Goal: Communication & Community: Ask a question

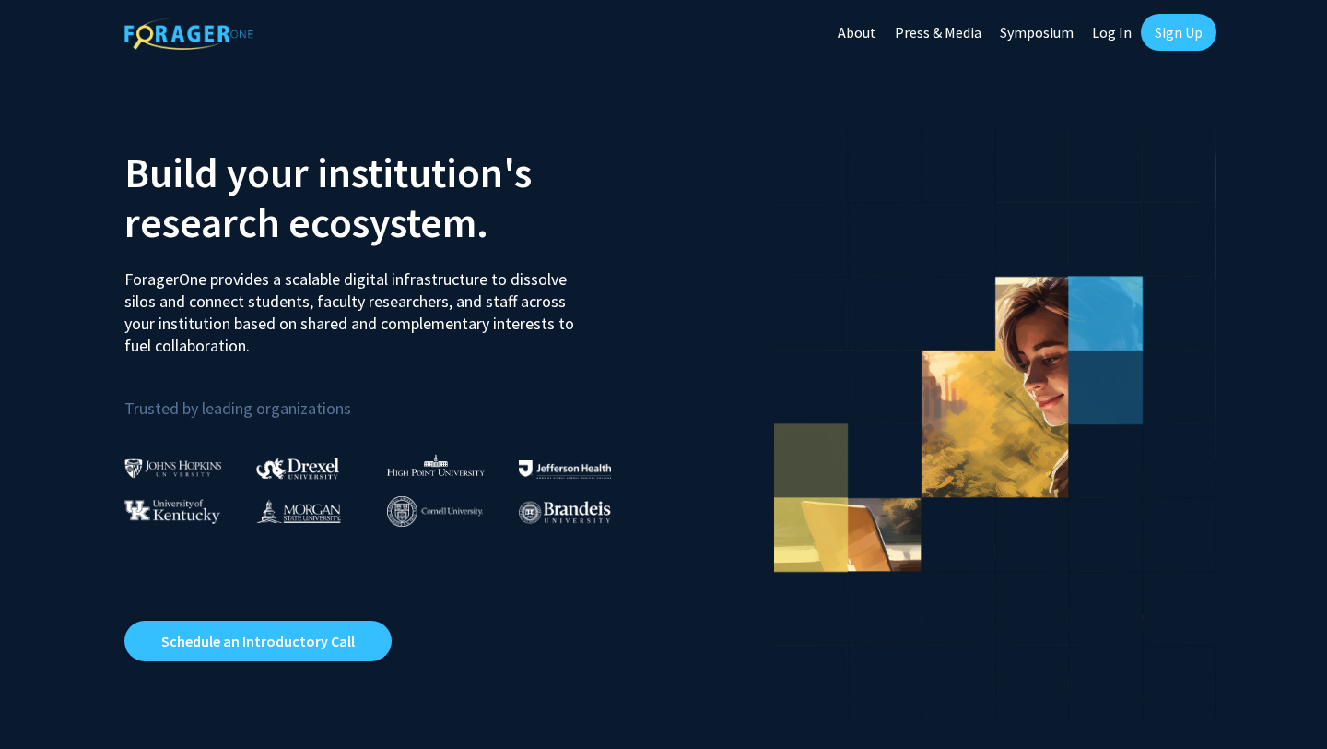
click at [1160, 39] on link "Sign Up" at bounding box center [1179, 32] width 76 height 37
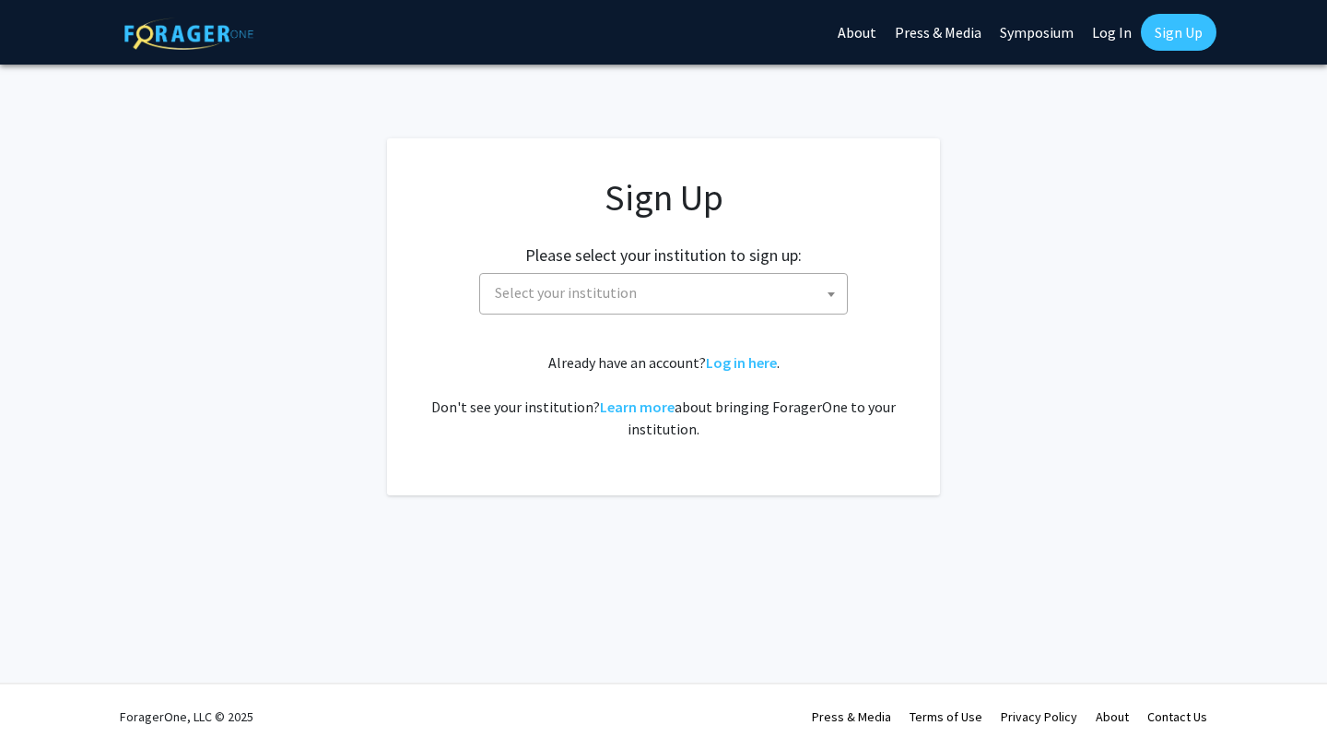
click at [673, 317] on div "Sign Up Please select your institution to sign up: [GEOGRAPHIC_DATA] [GEOGRAPHI…" at bounding box center [663, 307] width 479 height 265
click at [666, 292] on span "Select your institution" at bounding box center [668, 293] width 360 height 38
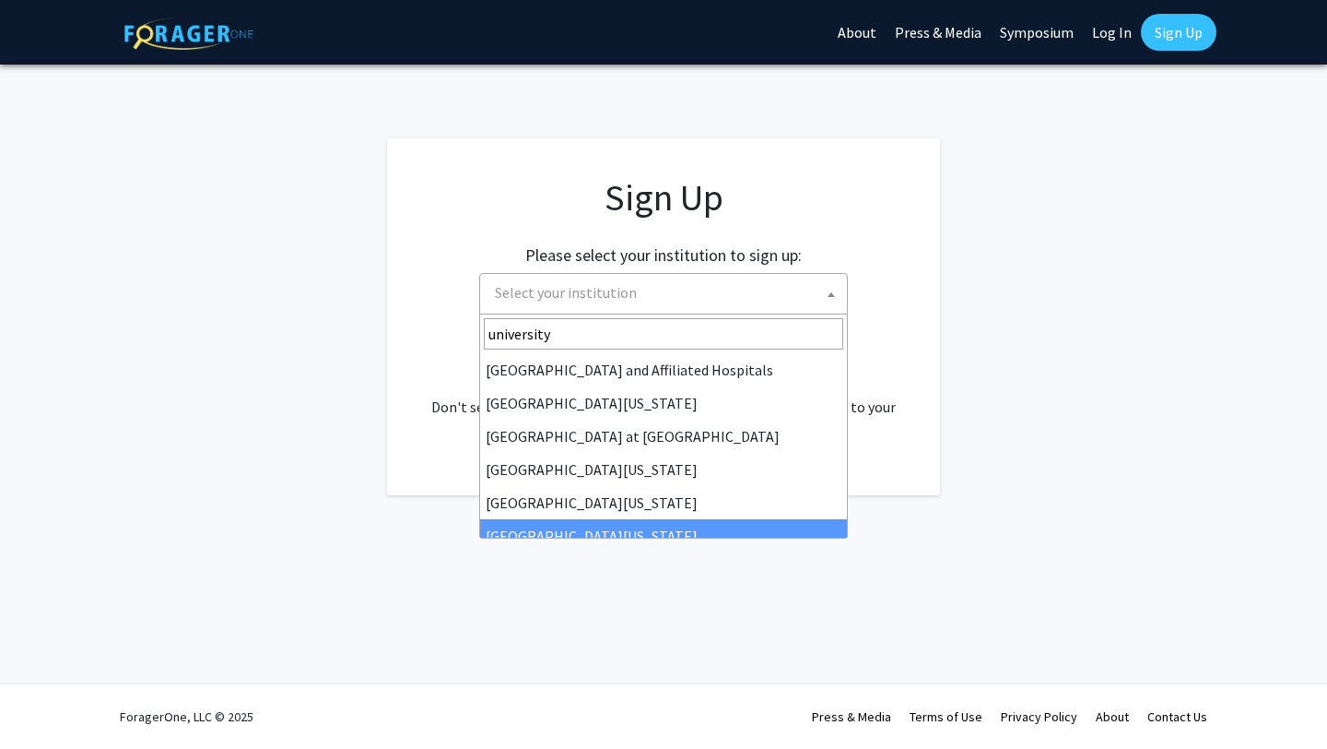
type input "university"
click at [595, 537] on div "Skip navigation About Press & Media Symposium Log In Sign Up Complete your prof…" at bounding box center [663, 374] width 1327 height 749
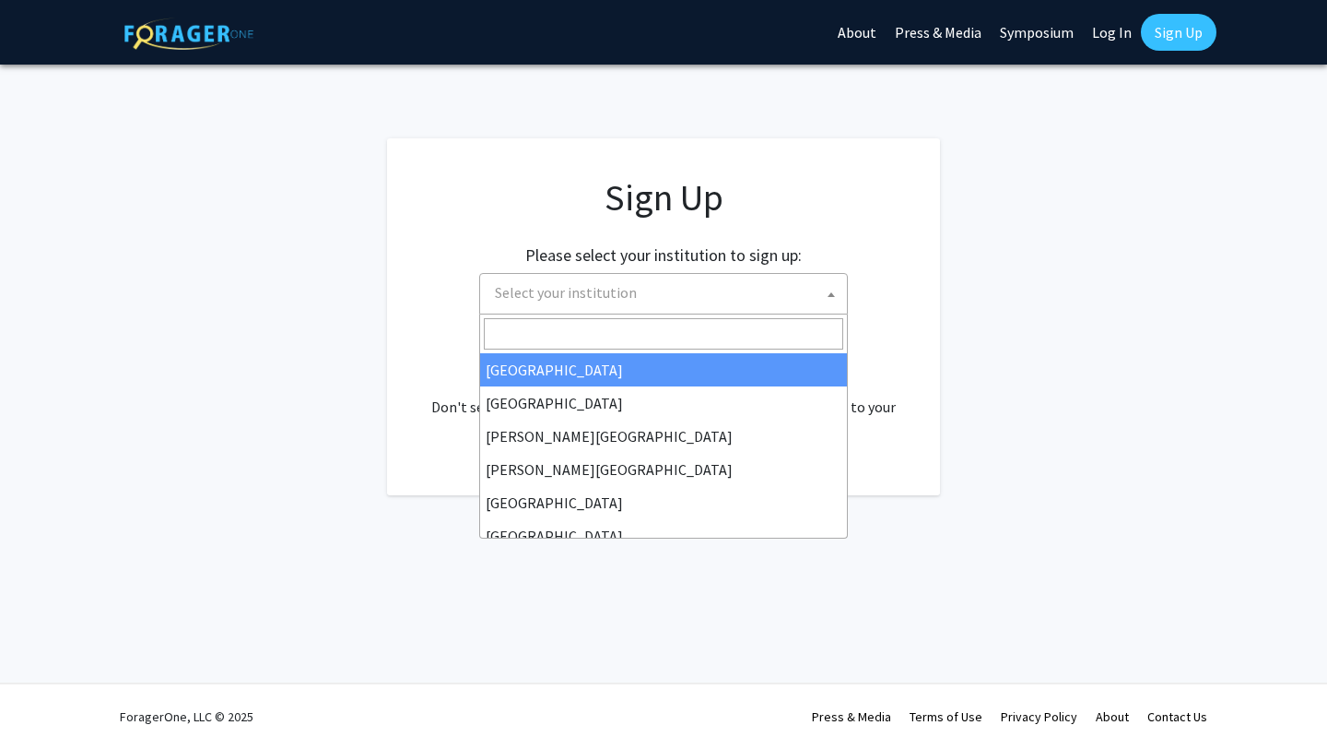
click at [579, 289] on span "Select your institution" at bounding box center [566, 292] width 142 height 18
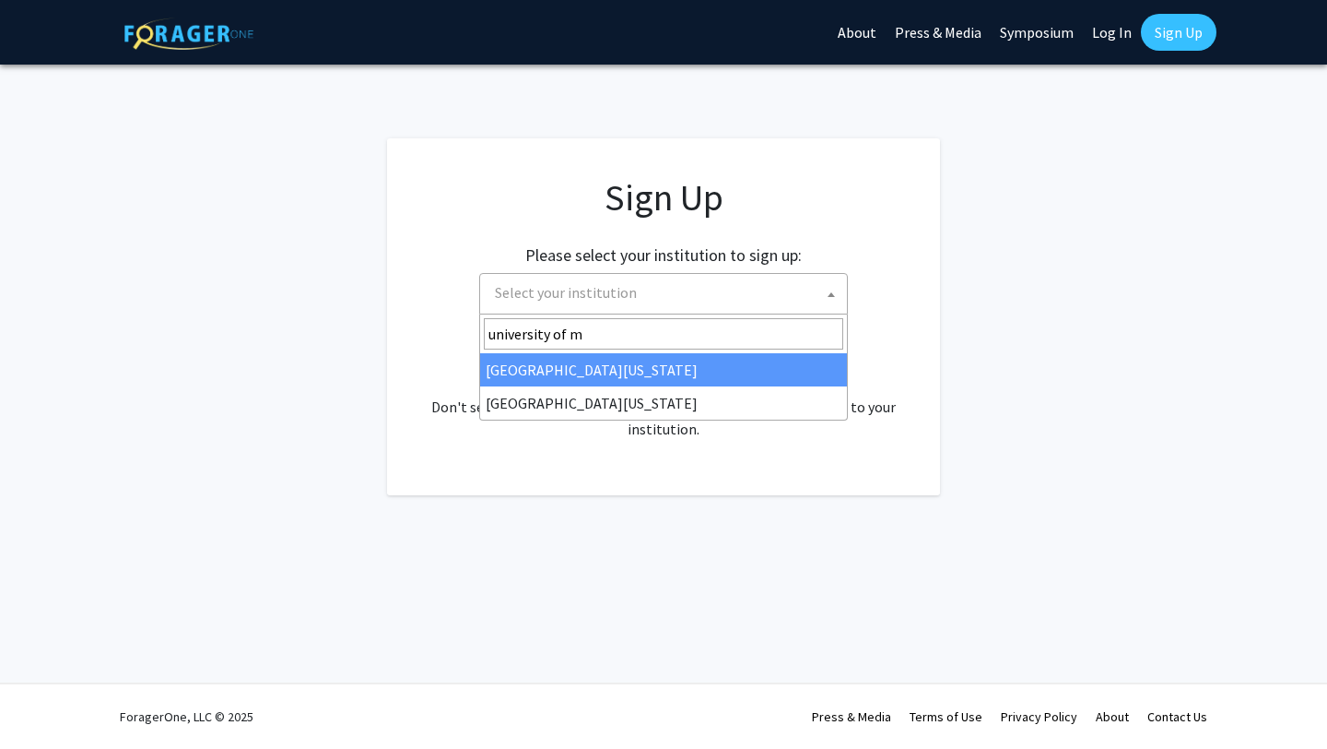
type input "university of mi"
select select "33"
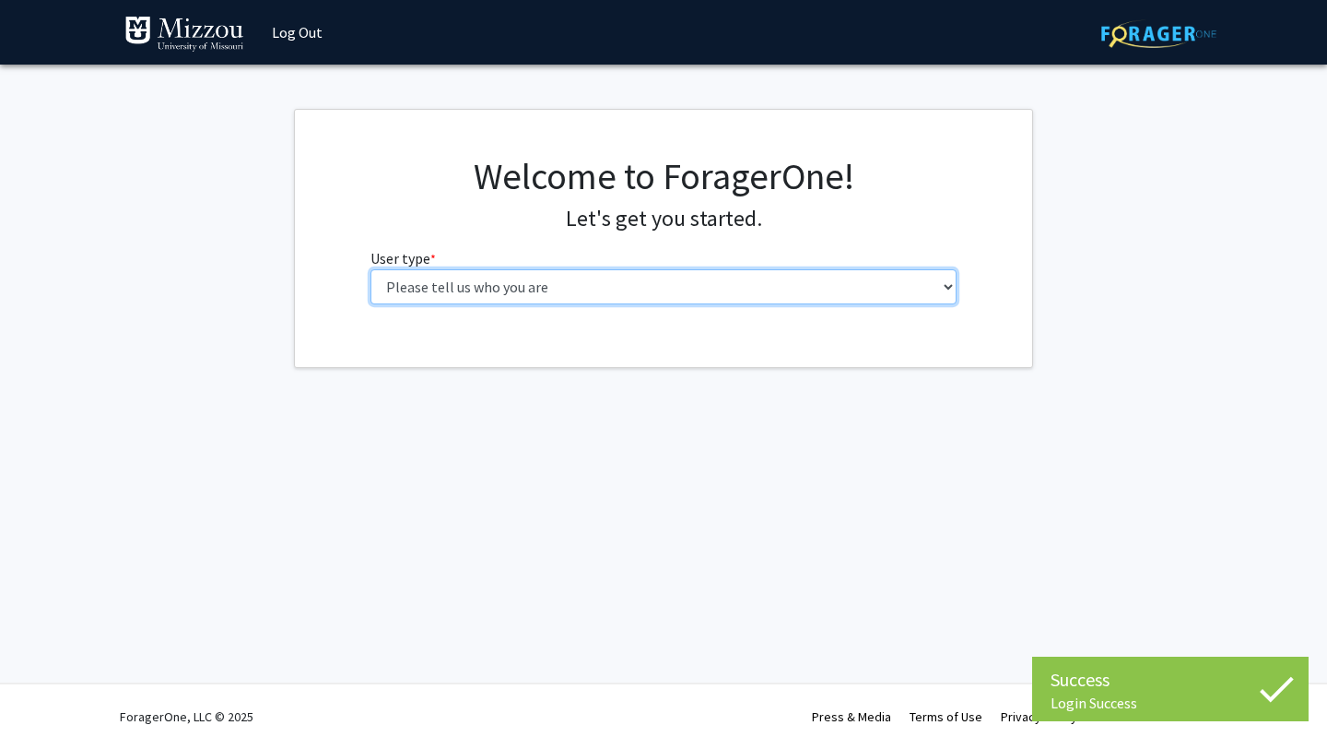
click at [723, 273] on select "Please tell us who you are Undergraduate Student Master's Student Doctoral Cand…" at bounding box center [664, 286] width 587 height 35
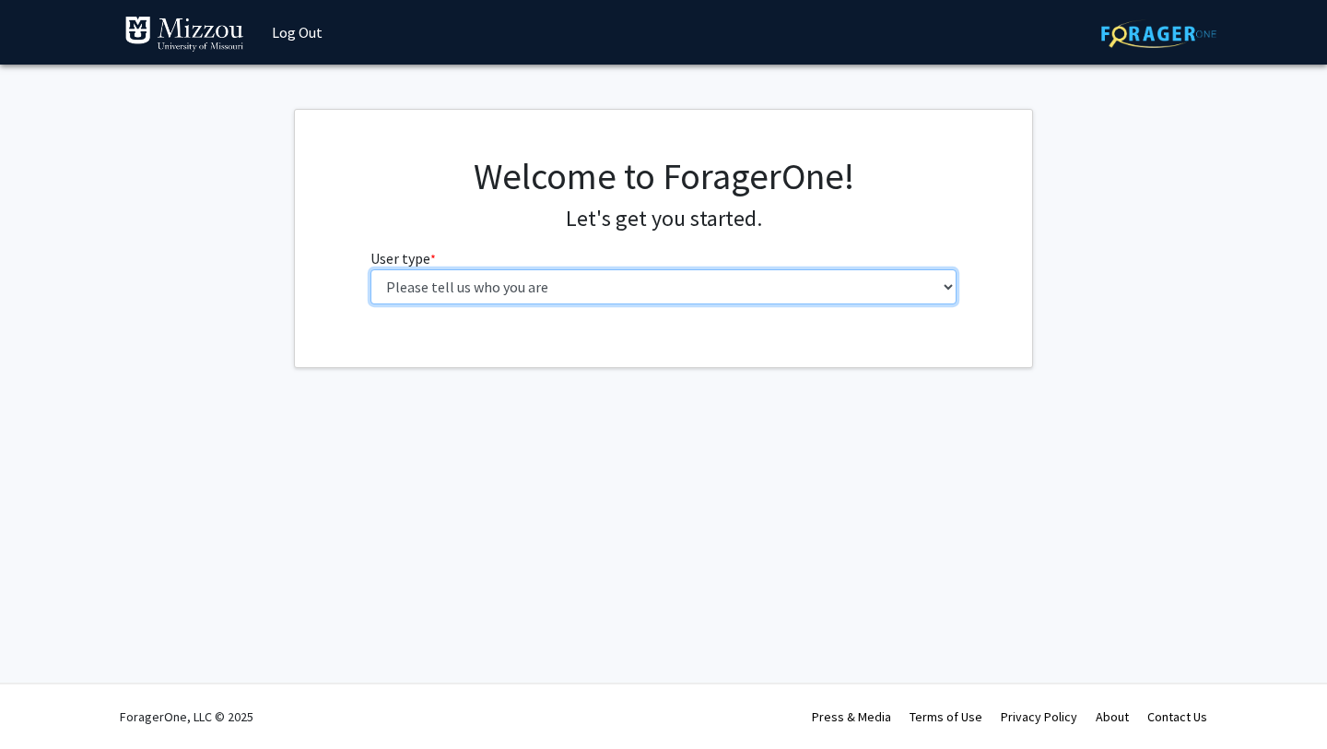
select select "1: undergrad"
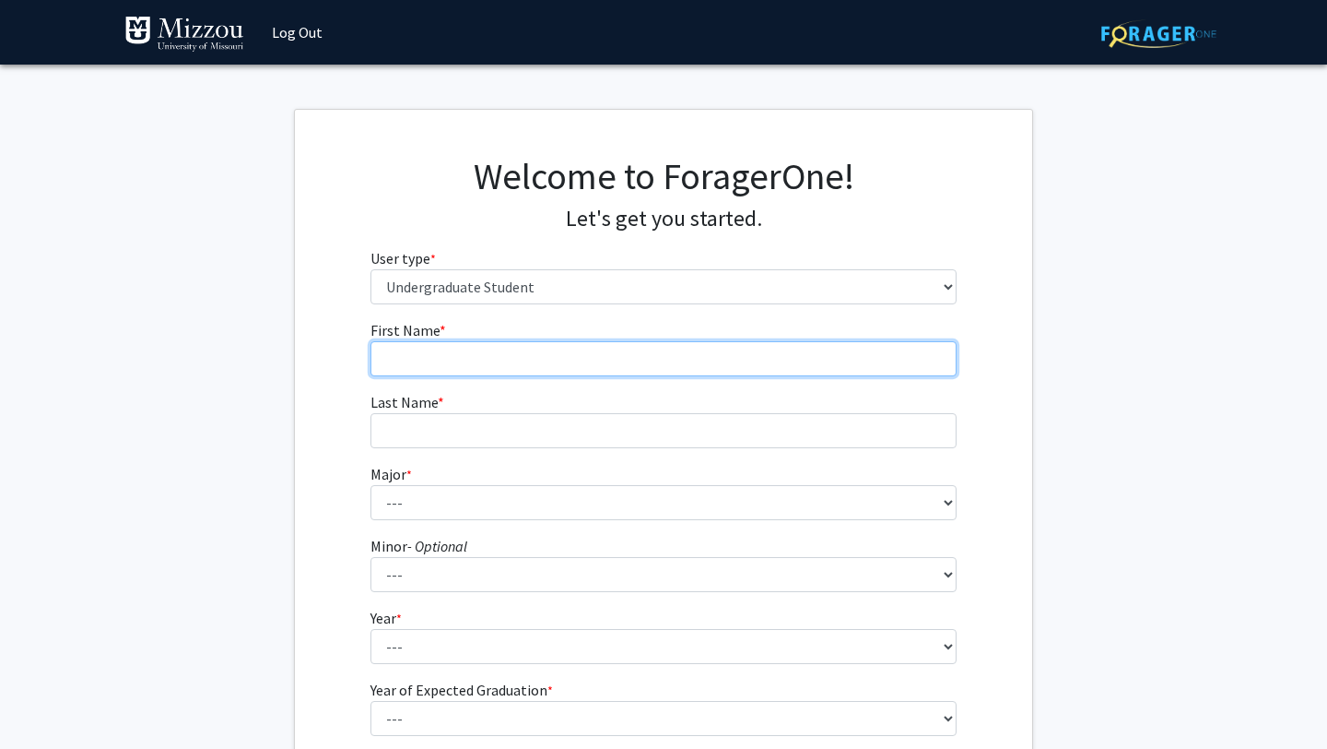
click at [704, 347] on input "First Name * required" at bounding box center [664, 358] width 587 height 35
type input "Xavier"
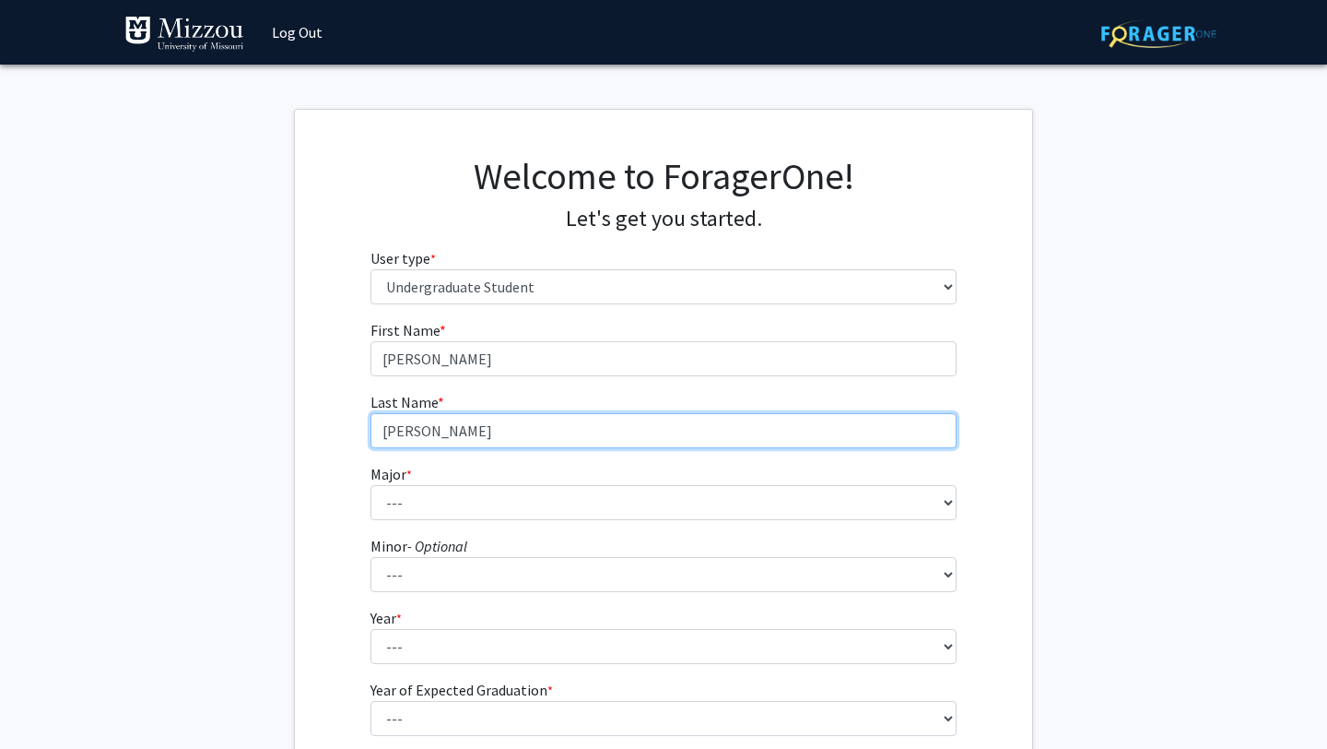
type input "Ramirez"
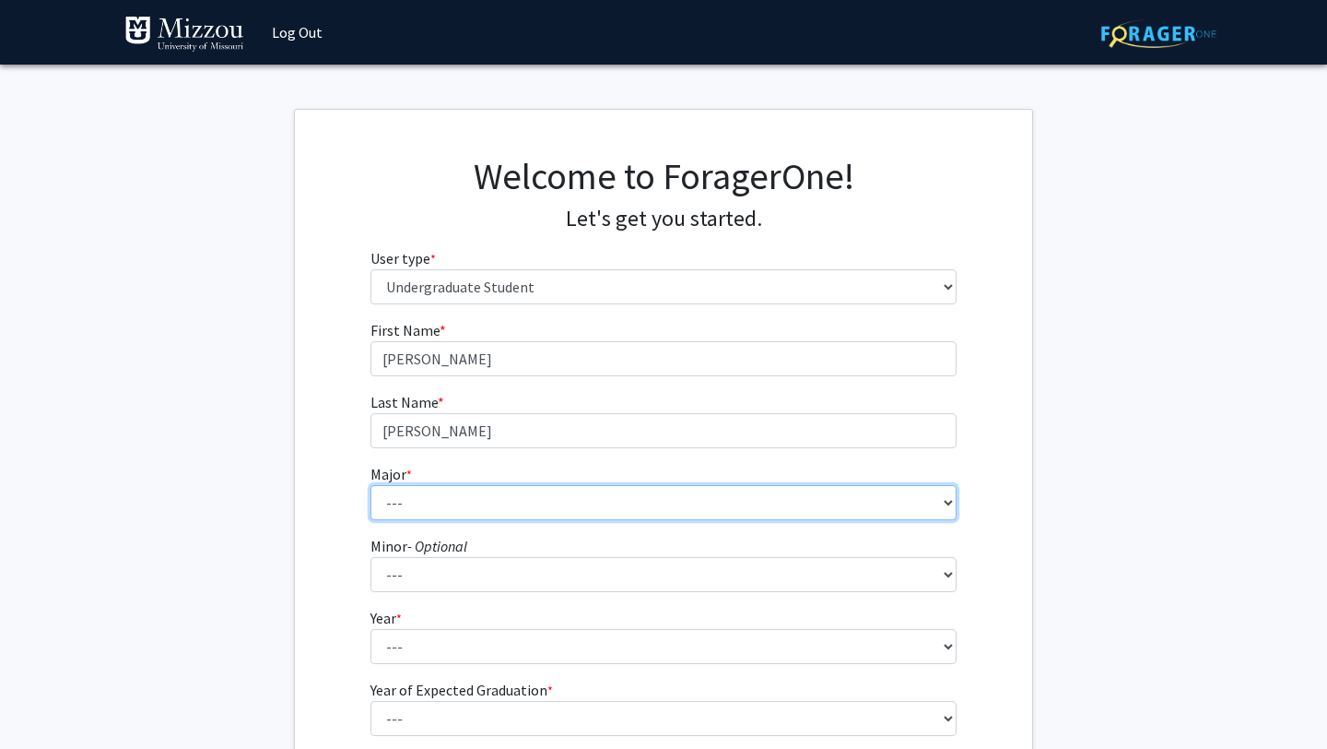
click at [529, 516] on select "--- Agribusiness Management Agricultural Education Agricultural Education: Comm…" at bounding box center [664, 502] width 587 height 35
select select "135: 2628"
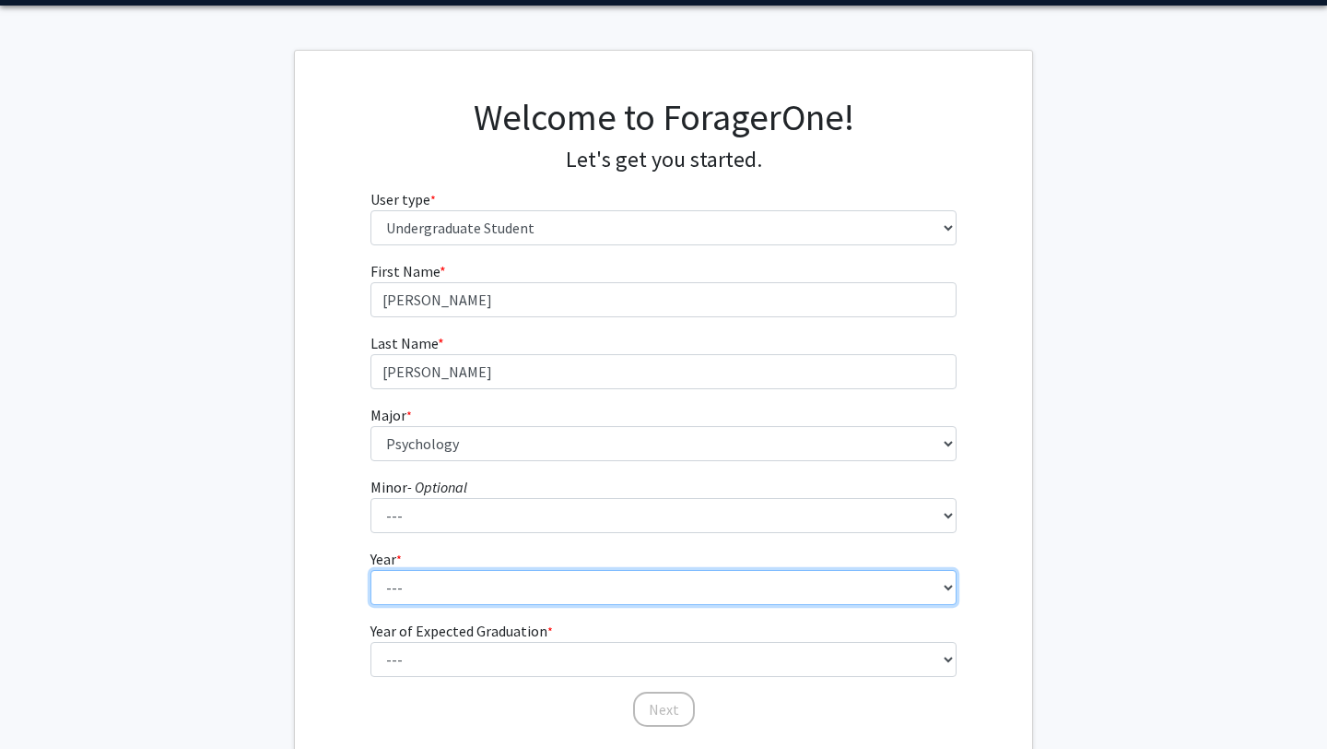
click at [480, 589] on select "--- First-year Sophomore Junior Senior Postbaccalaureate Certificate" at bounding box center [664, 587] width 587 height 35
select select "3: junior"
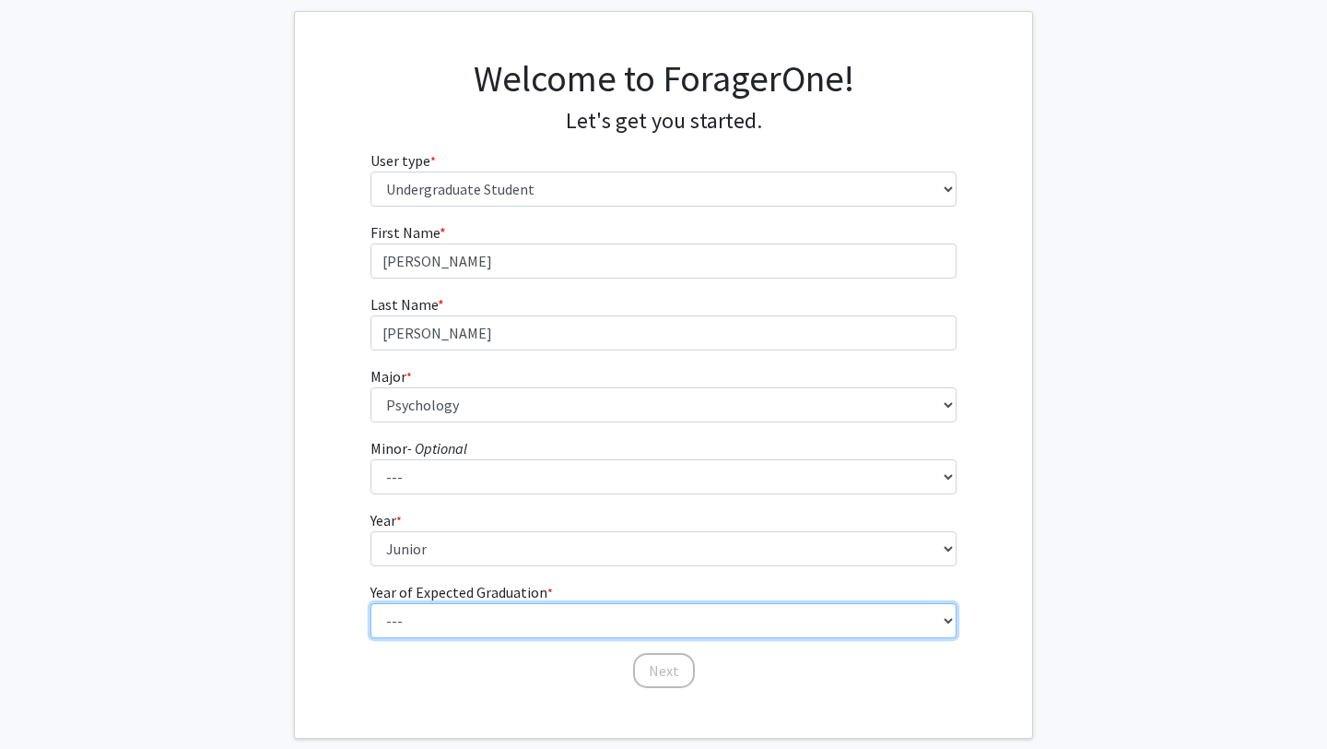
click at [471, 613] on select "--- 2025 2026 2027 2028 2029 2030 2031 2032 2033 2034" at bounding box center [664, 620] width 587 height 35
select select "3: 2027"
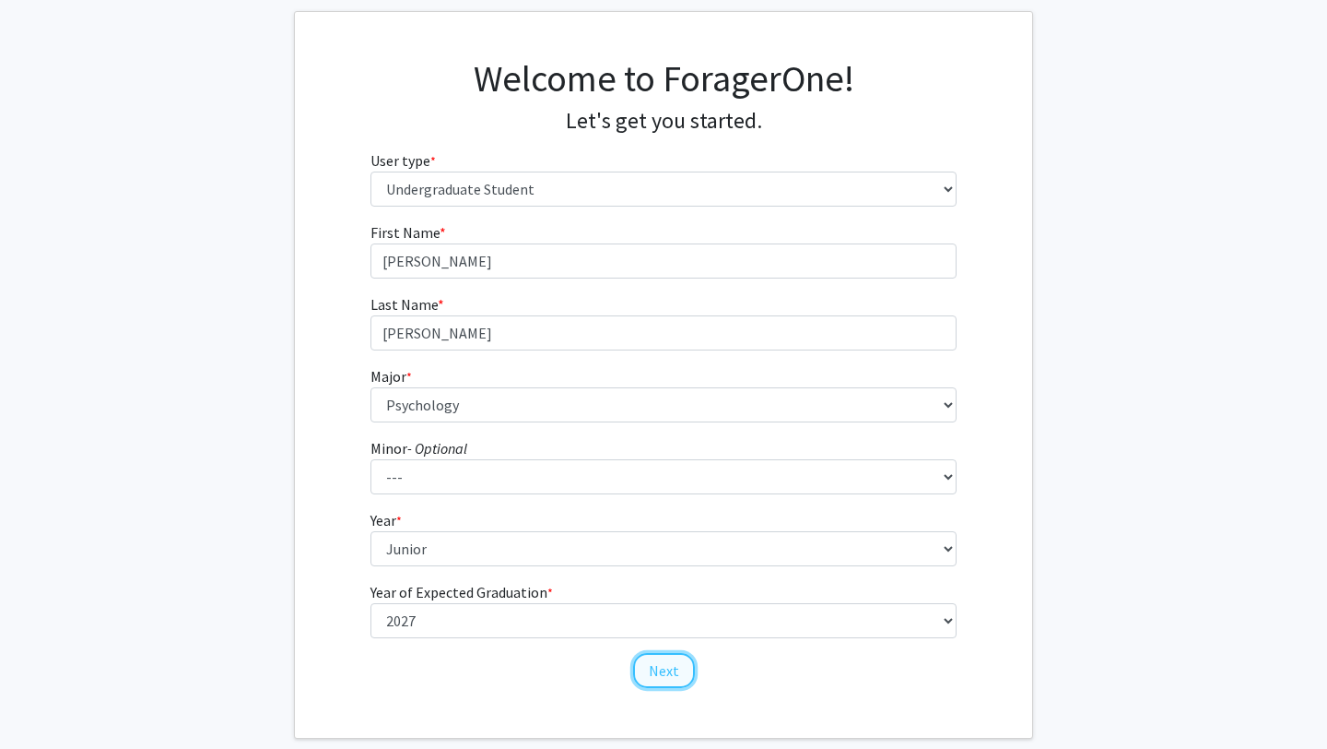
click at [661, 667] on button "Next" at bounding box center [664, 670] width 62 height 35
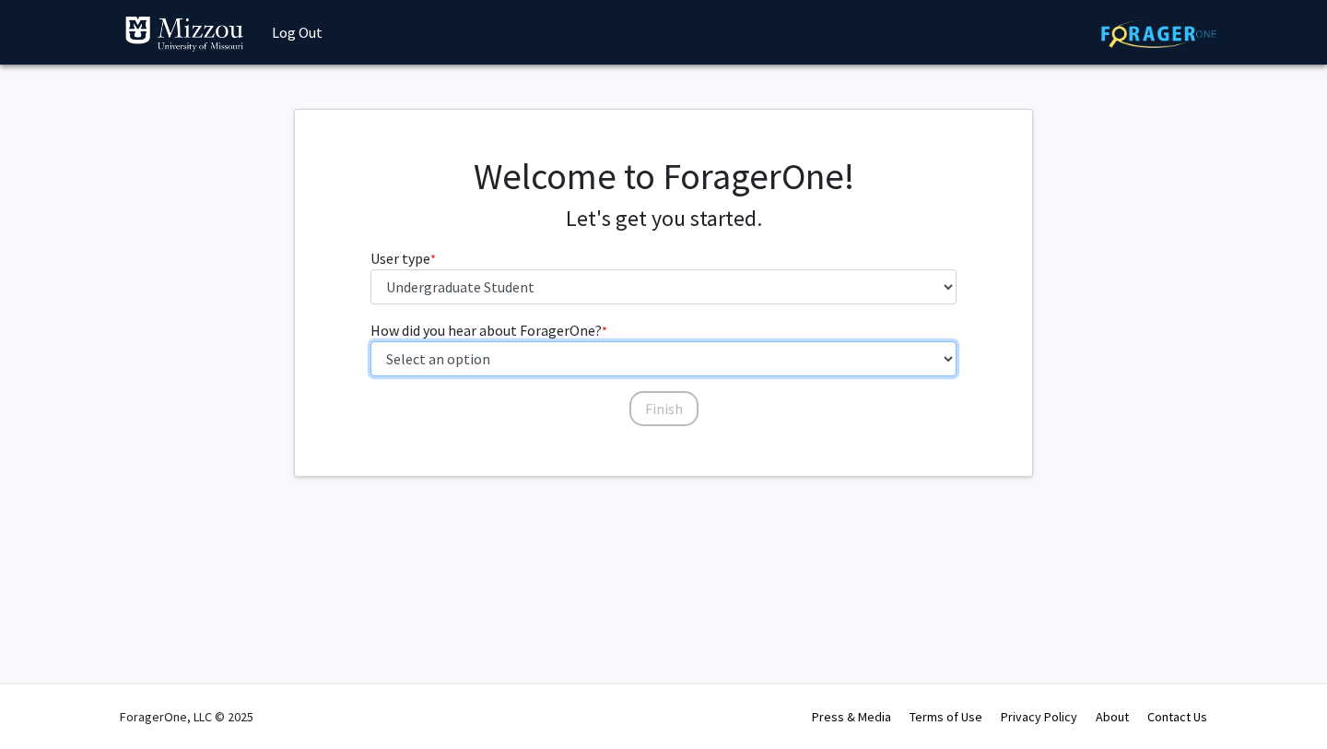
click at [663, 359] on select "Select an option Peer/student recommendation Faculty/staff recommendation Unive…" at bounding box center [664, 358] width 587 height 35
select select "3: university_website"
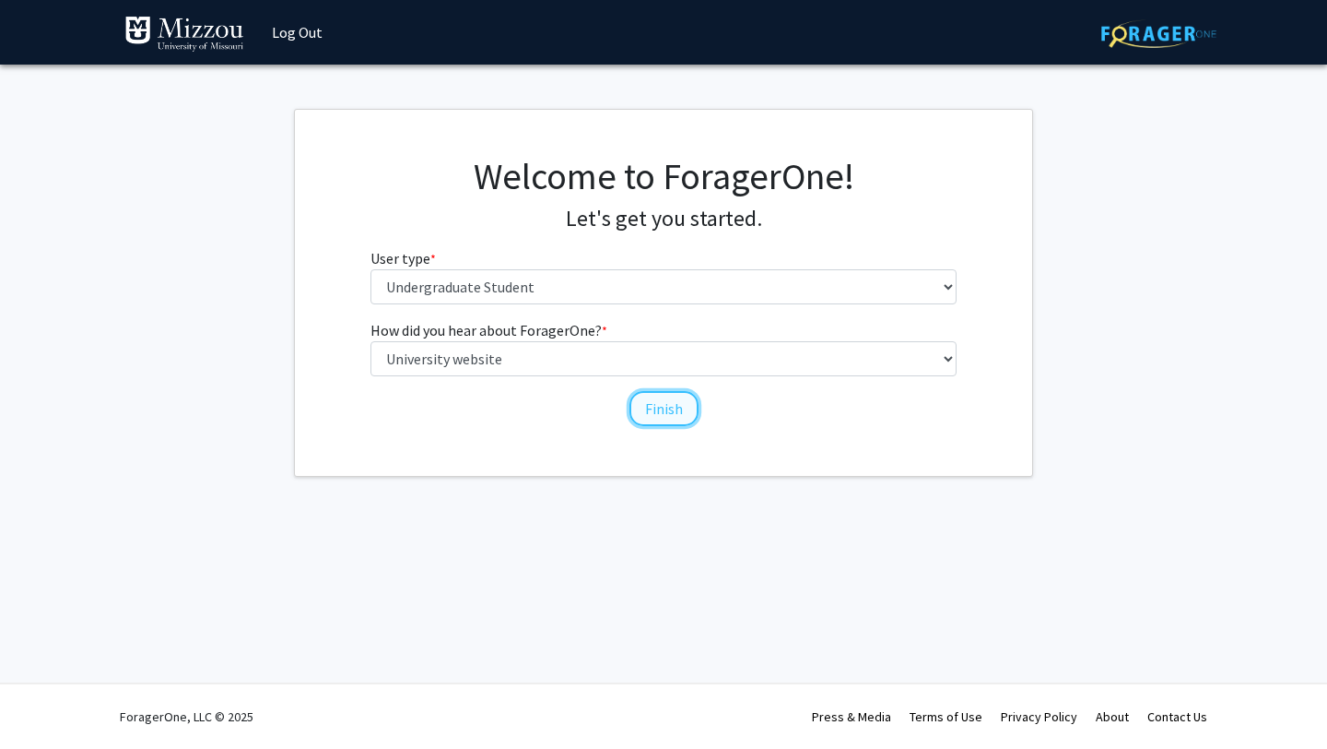
click at [655, 409] on button "Finish" at bounding box center [664, 408] width 69 height 35
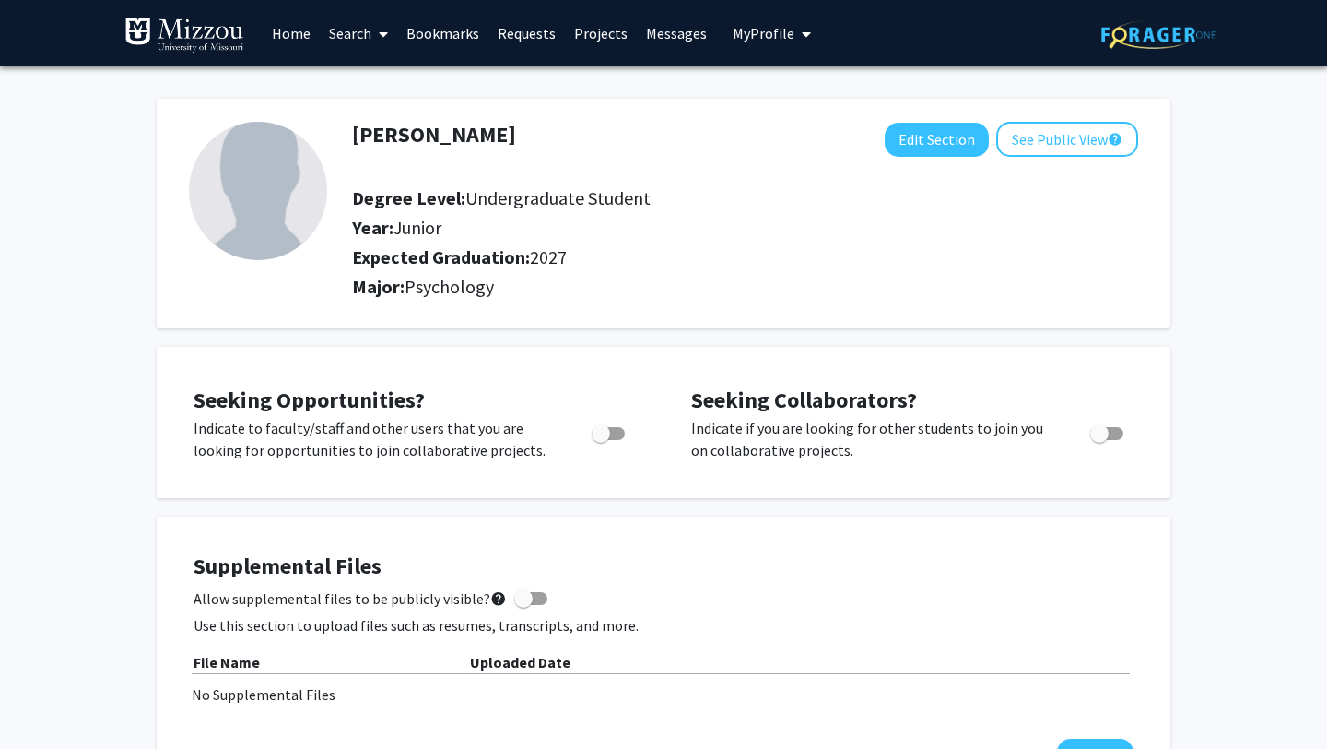
click at [369, 28] on link "Search" at bounding box center [358, 33] width 77 height 65
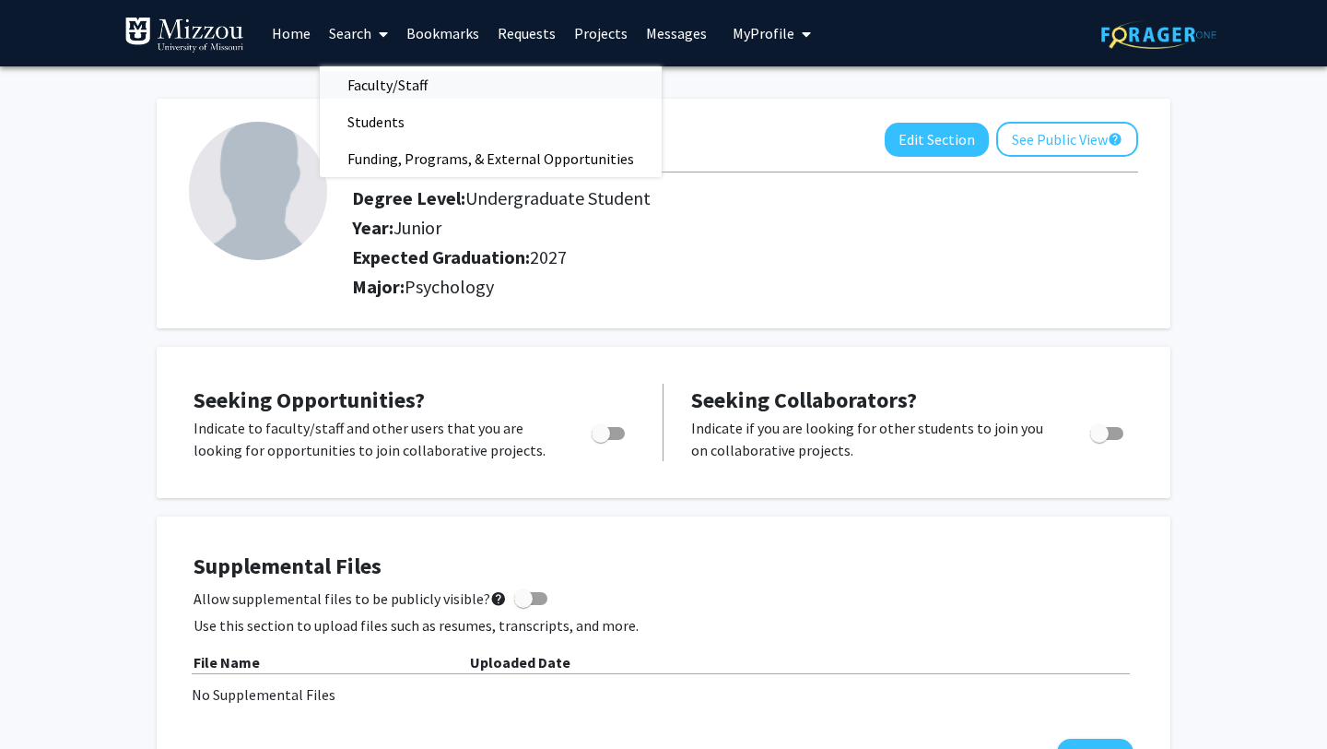
click at [405, 71] on span "Faculty/Staff" at bounding box center [388, 84] width 136 height 37
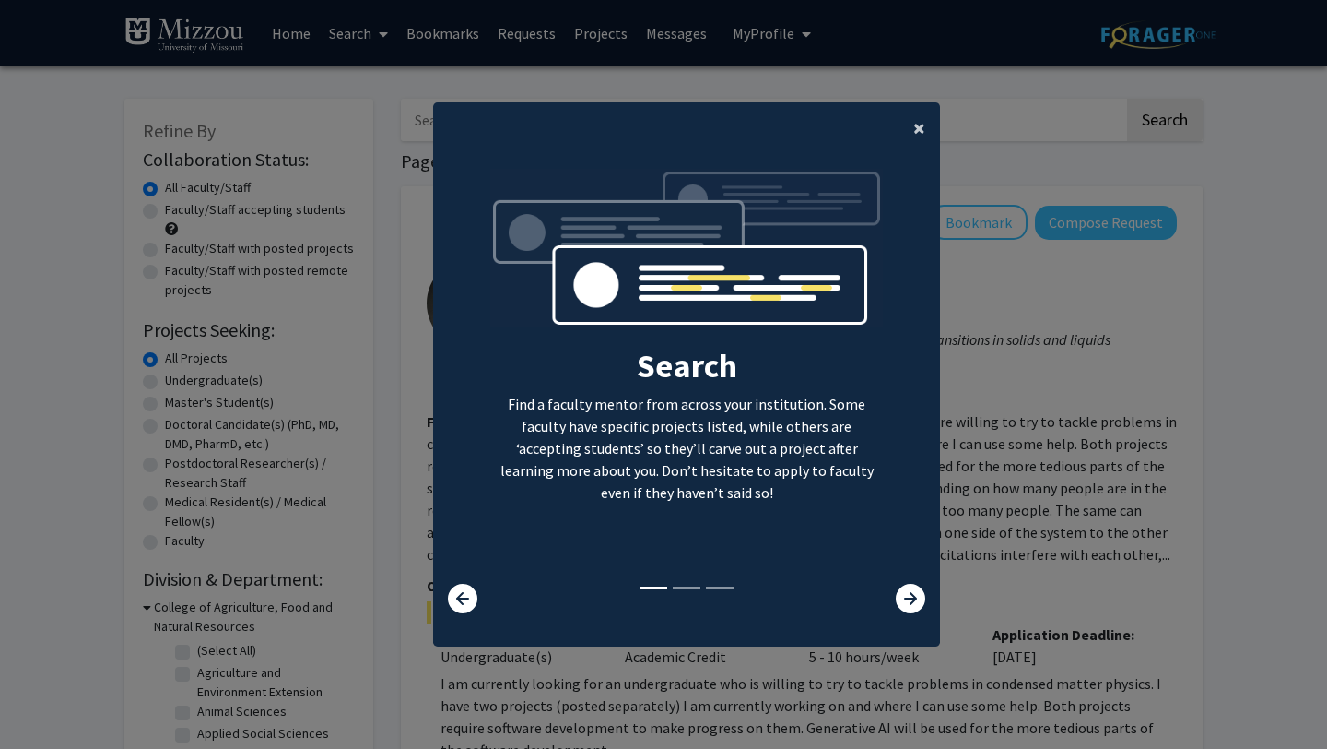
click at [916, 117] on span "×" at bounding box center [920, 127] width 12 height 29
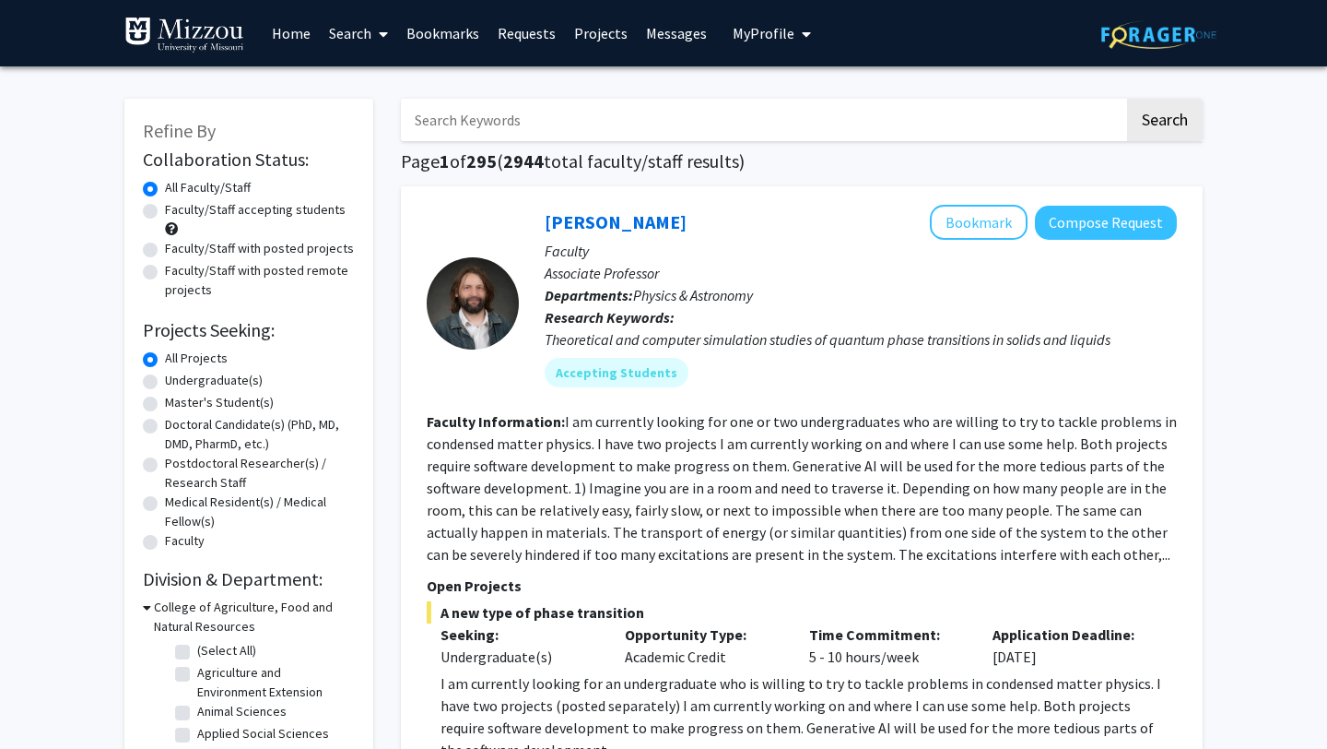
click at [834, 124] on input "Search Keywords" at bounding box center [763, 120] width 724 height 42
type input "Dr. Ellis-Kalton"
click at [1127, 99] on button "Search" at bounding box center [1165, 120] width 76 height 42
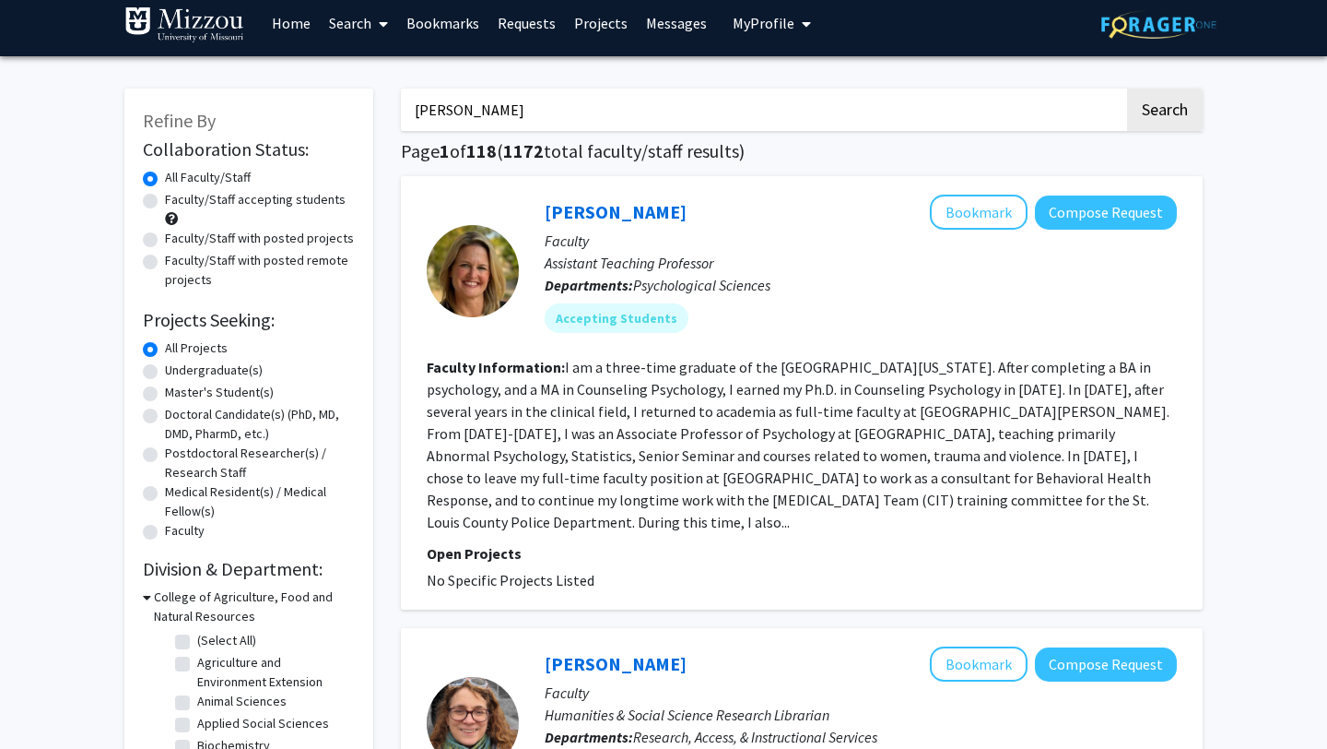
scroll to position [8, 0]
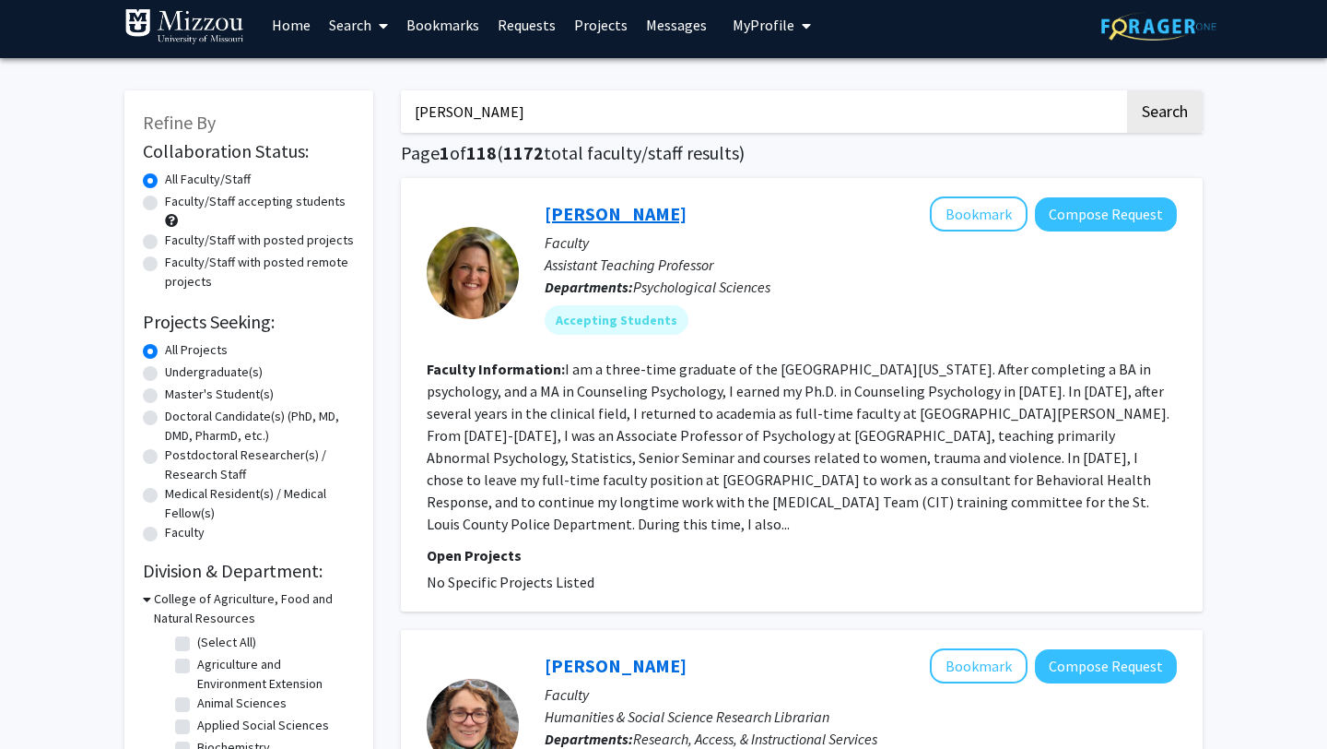
click at [590, 213] on link "Carrie Ellis-Kalton" at bounding box center [616, 213] width 142 height 23
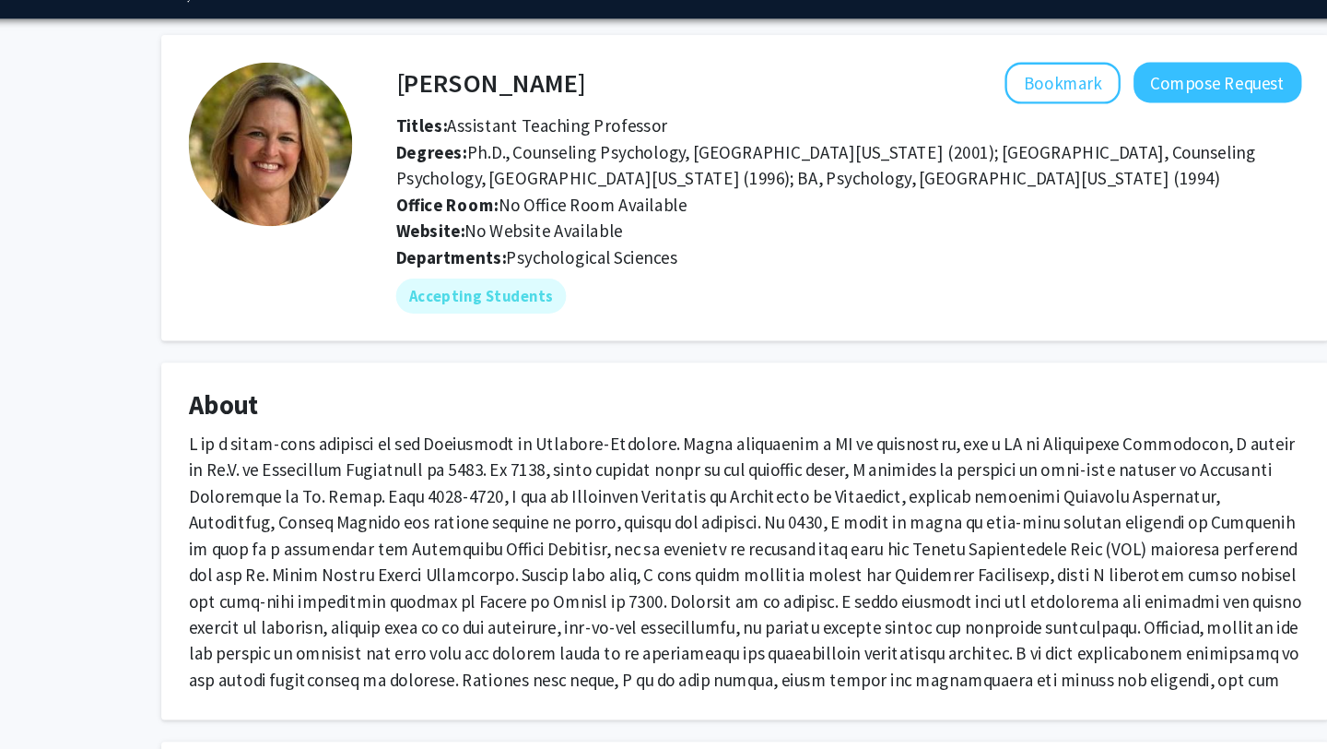
scroll to position [49, 0]
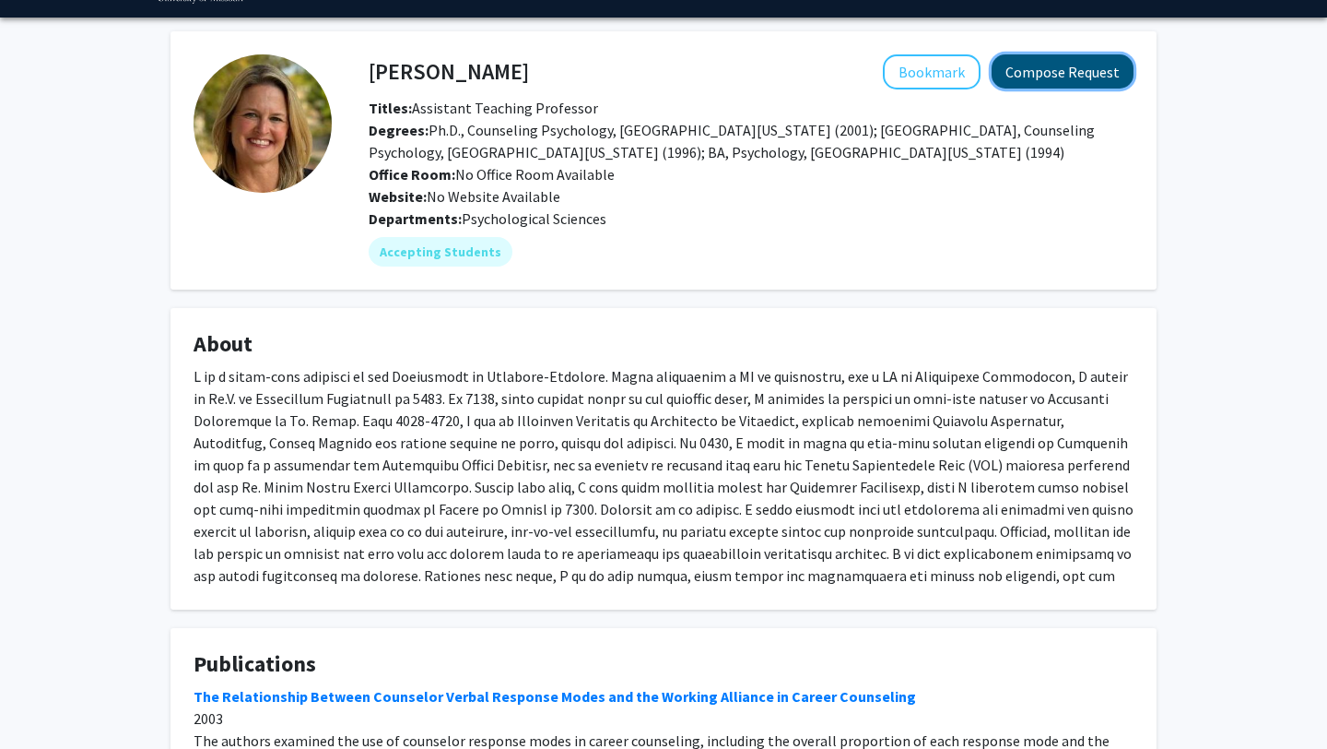
click at [1049, 78] on button "Compose Request" at bounding box center [1063, 71] width 142 height 34
